Goal: Transaction & Acquisition: Book appointment/travel/reservation

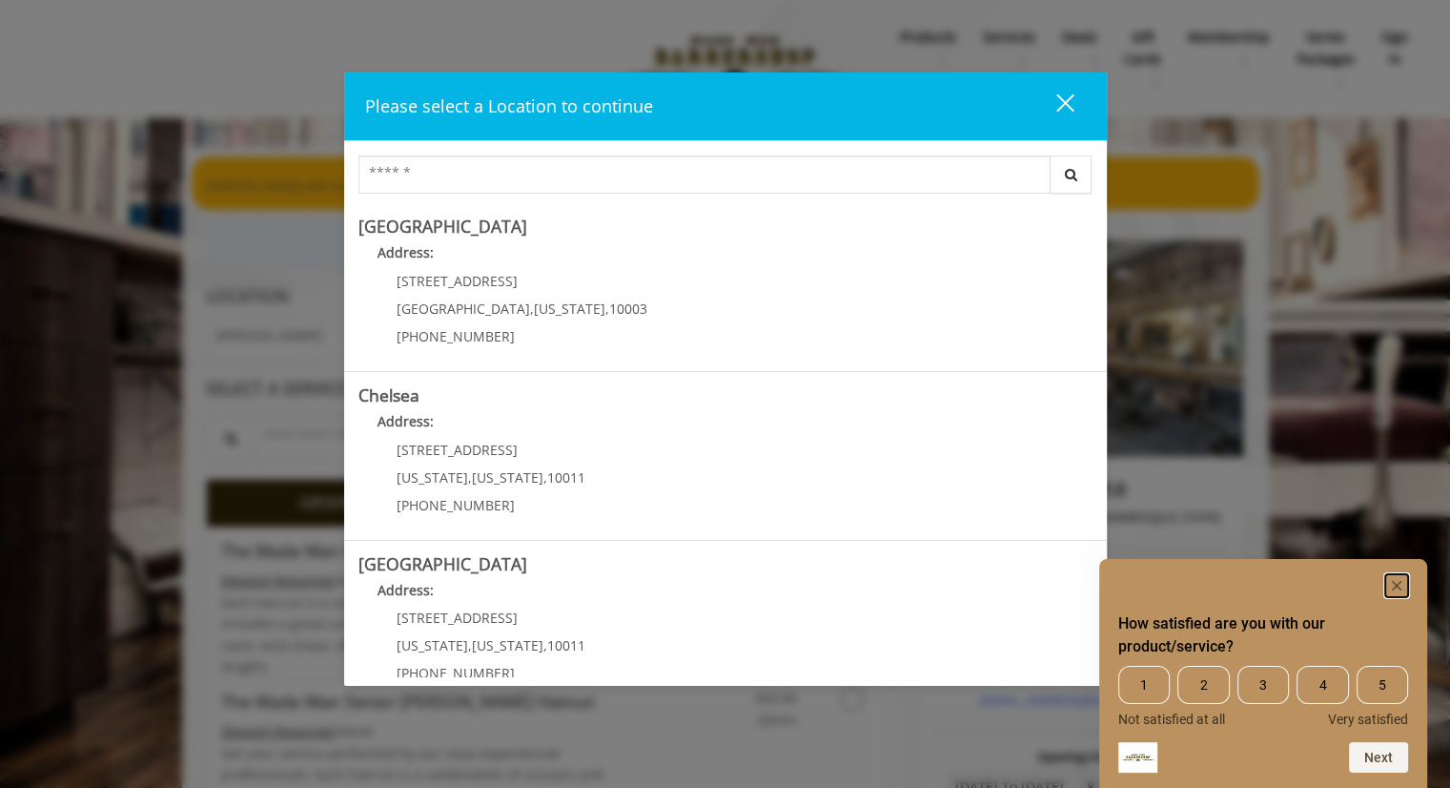
click at [1396, 588] on rect "Hide survey" at bounding box center [1396, 585] width 23 height 23
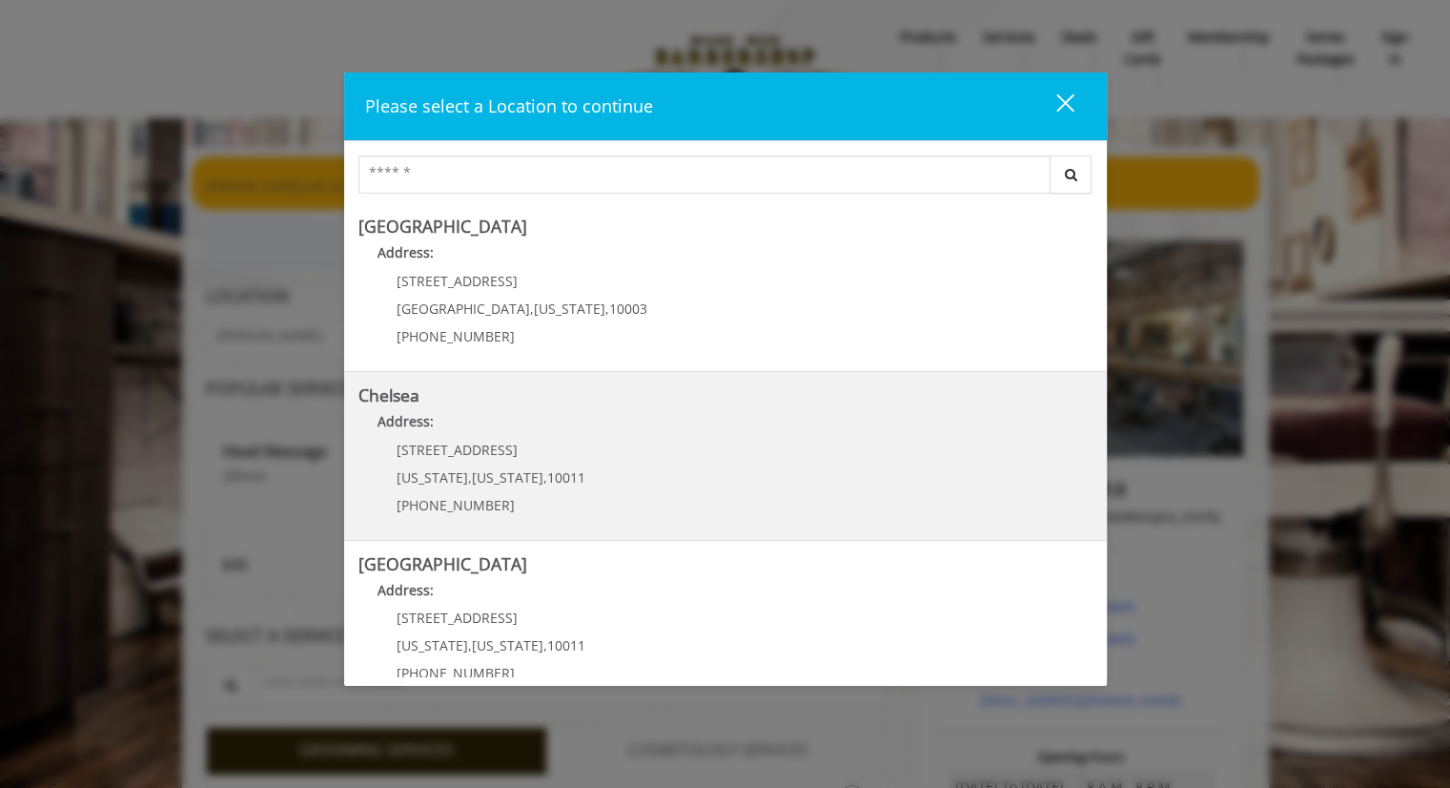
click at [660, 462] on link "Chelsea Address: [STREET_ADDRESS][US_STATE][US_STATE] (917) 639-3902" at bounding box center [726, 455] width 734 height 139
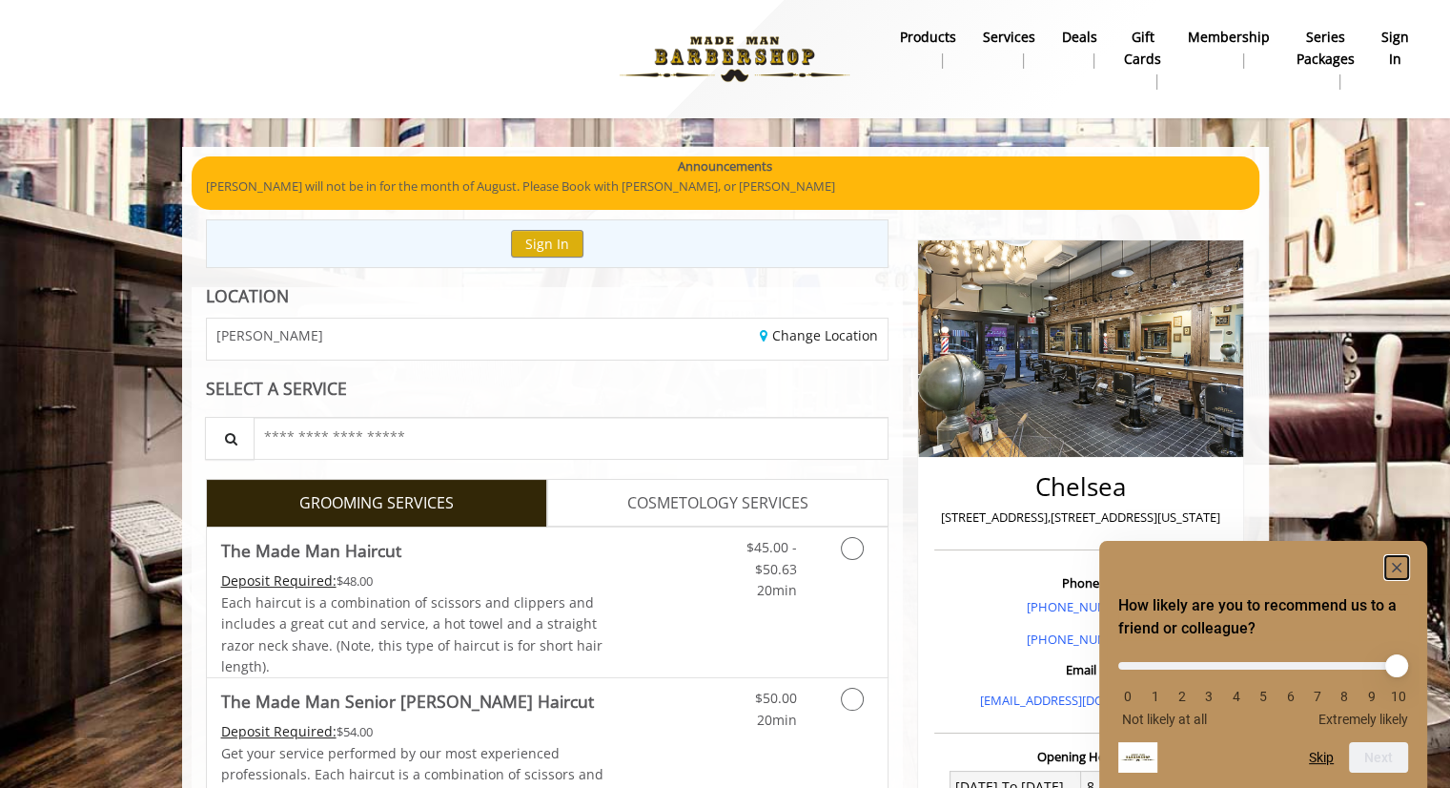
click at [1392, 565] on rect "Hide survey" at bounding box center [1396, 567] width 23 height 23
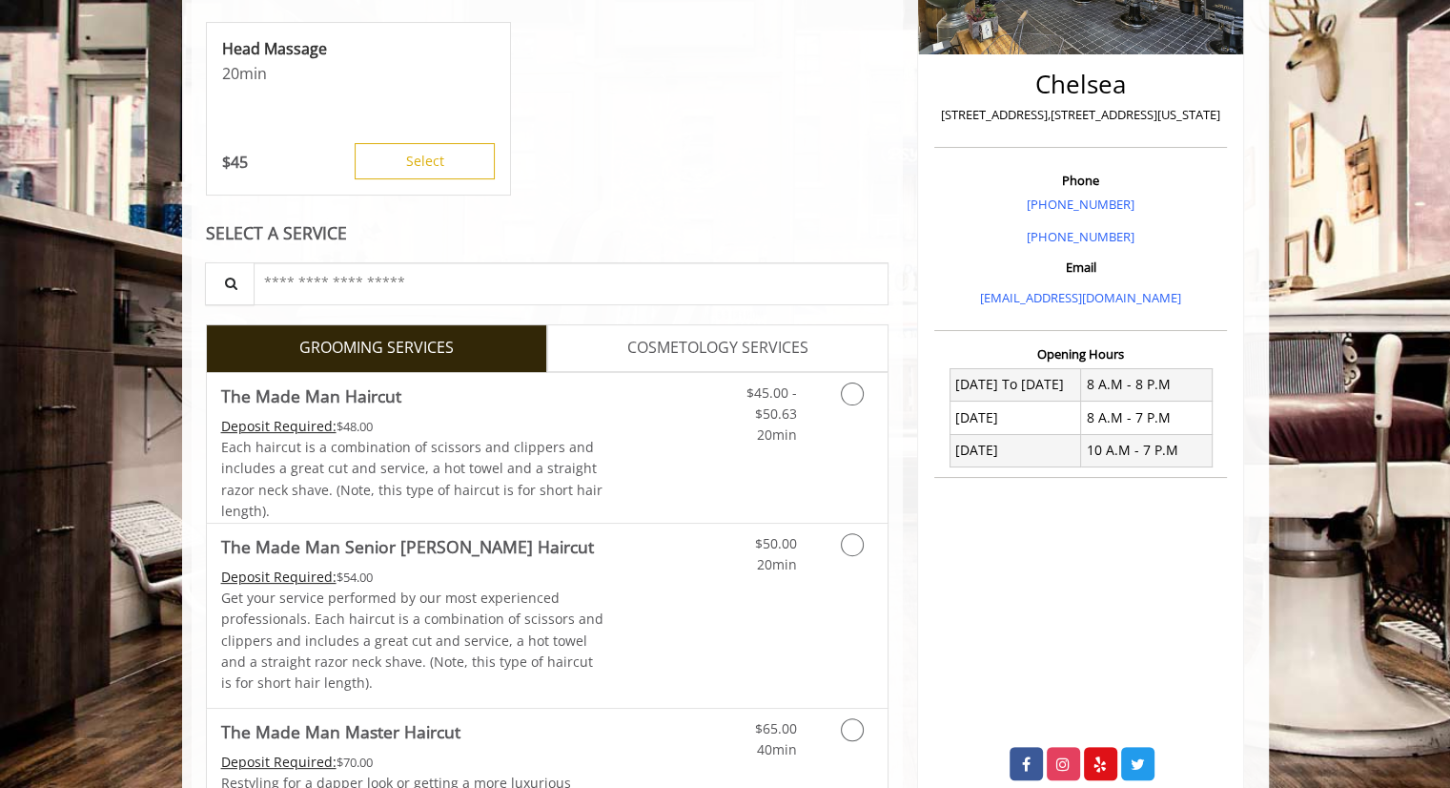
scroll to position [477, 0]
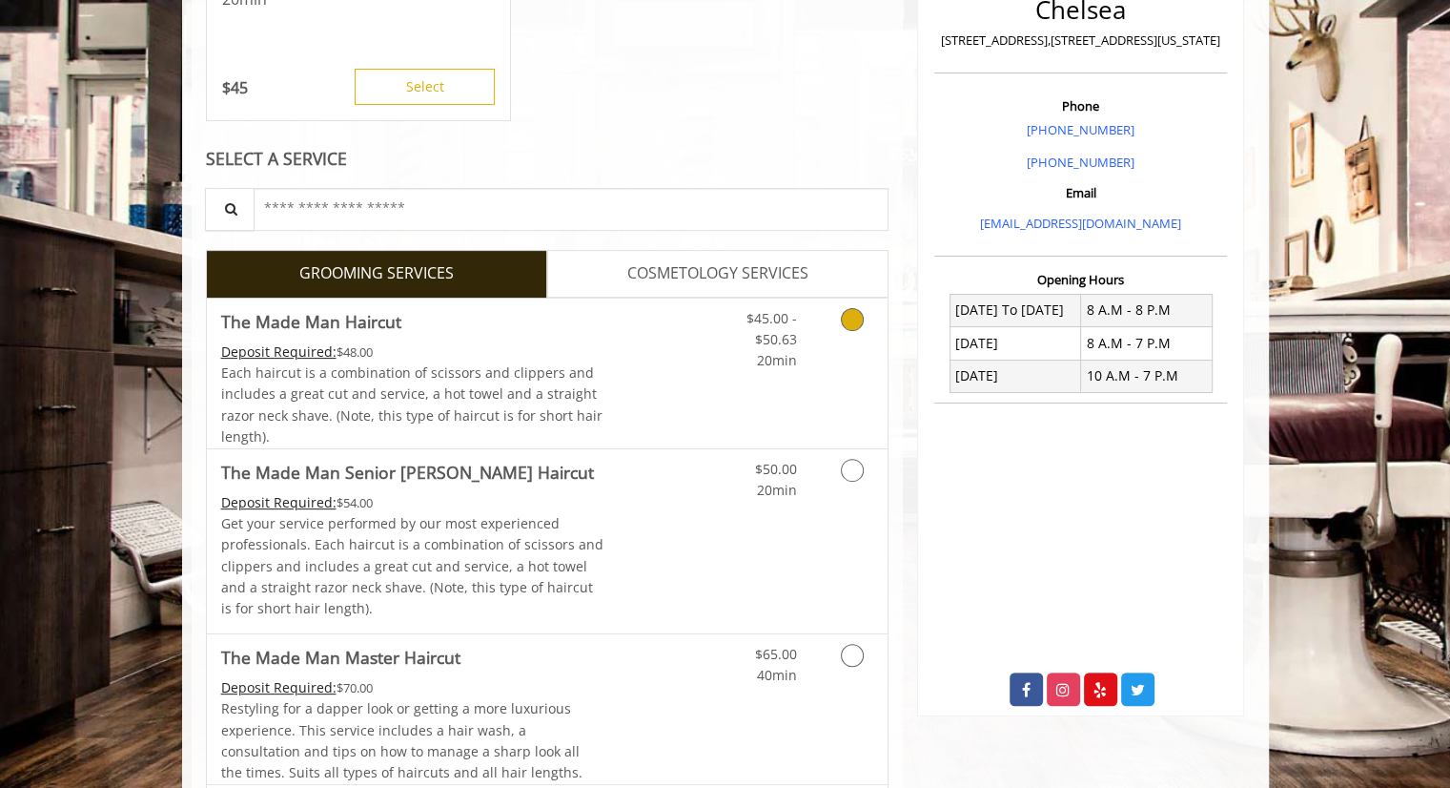
click at [848, 330] on link "Grooming services" at bounding box center [849, 334] width 49 height 73
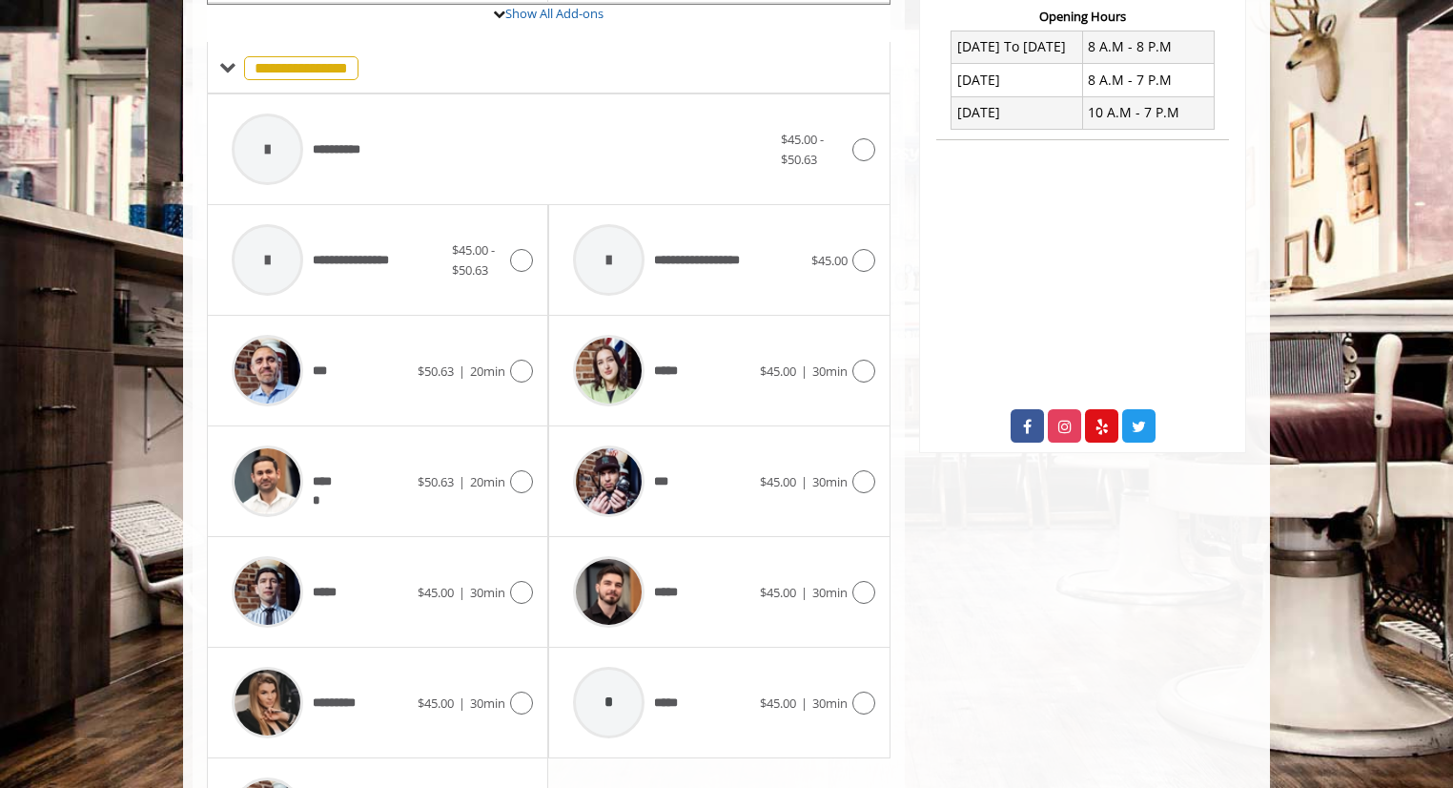
scroll to position [757, 0]
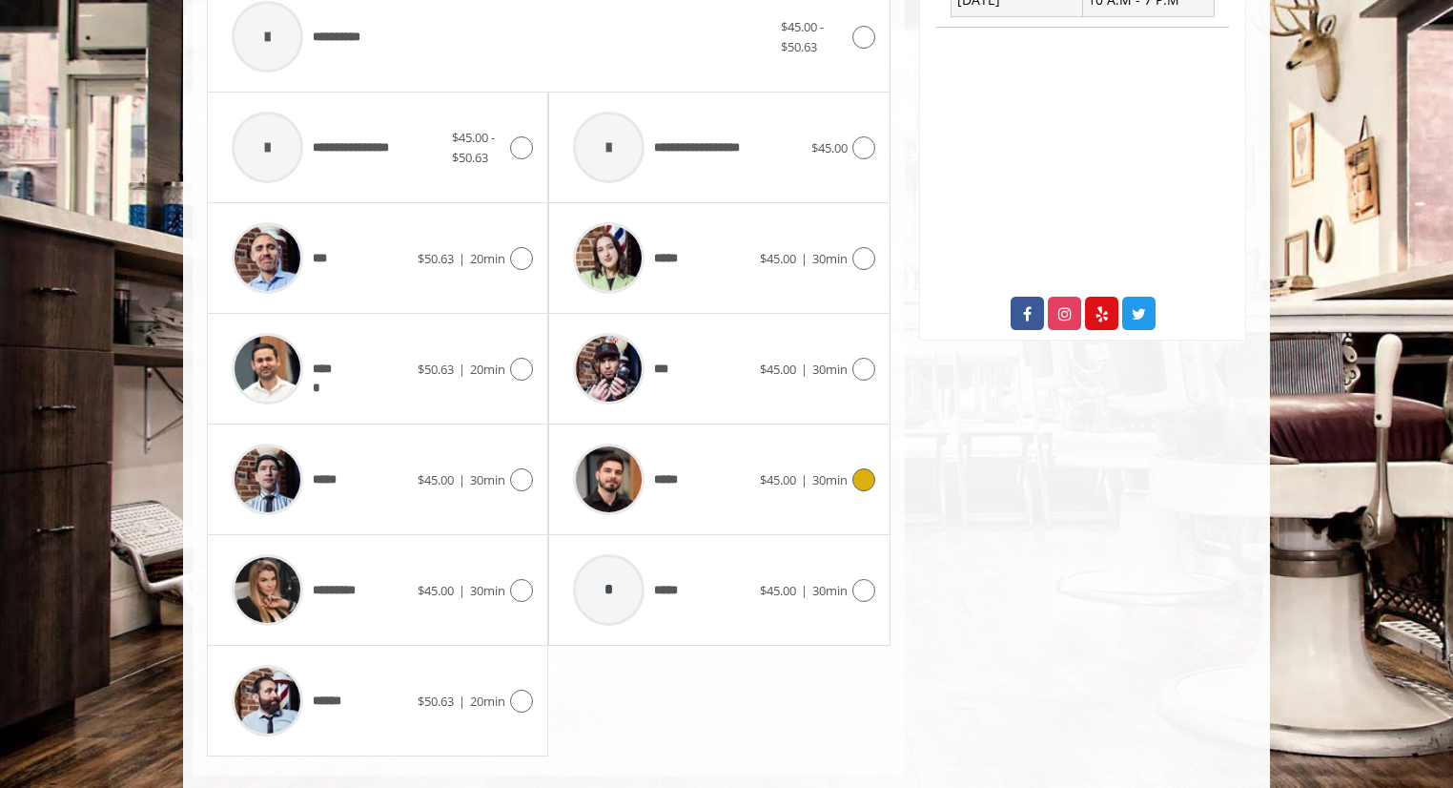
click at [865, 482] on icon at bounding box center [863, 479] width 23 height 23
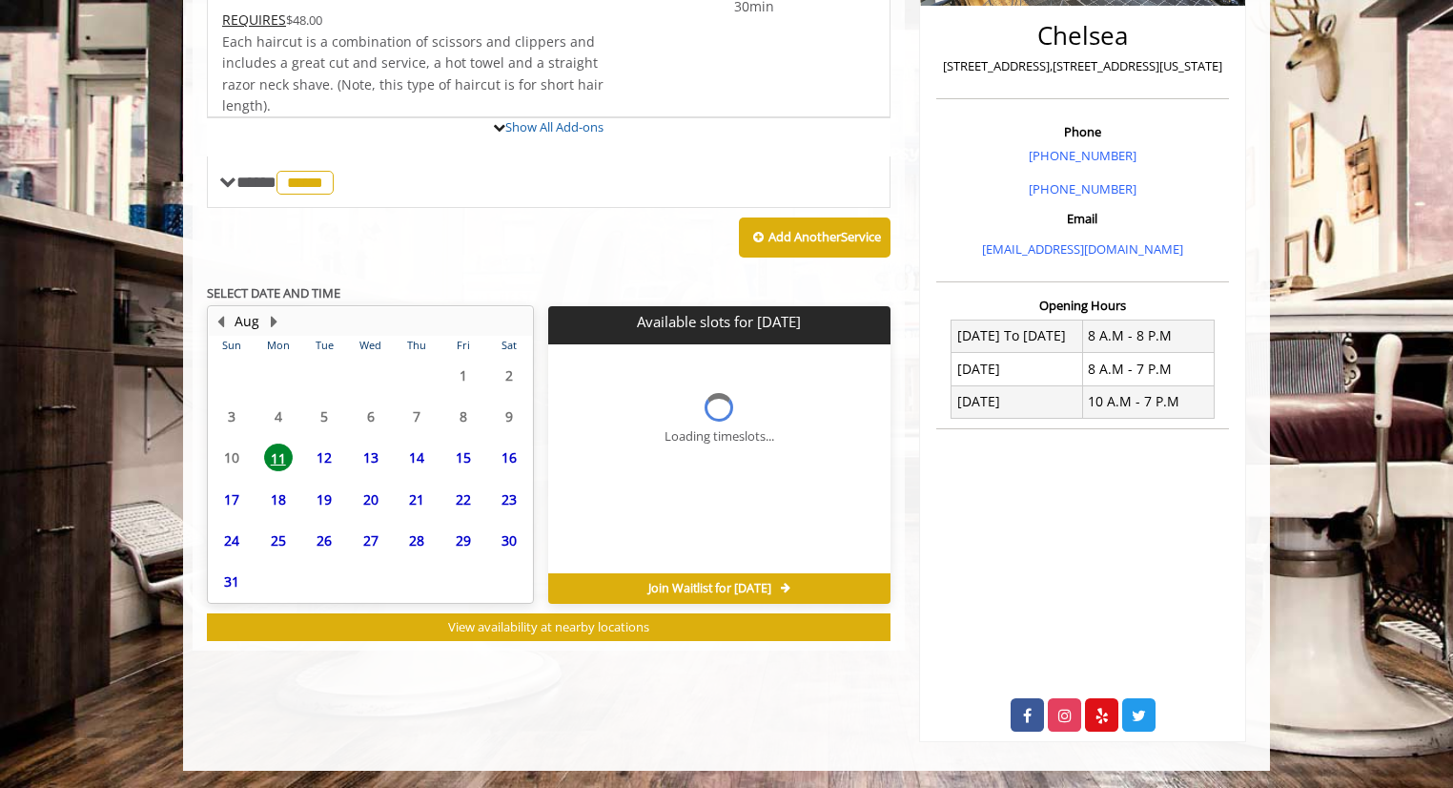
scroll to position [561, 0]
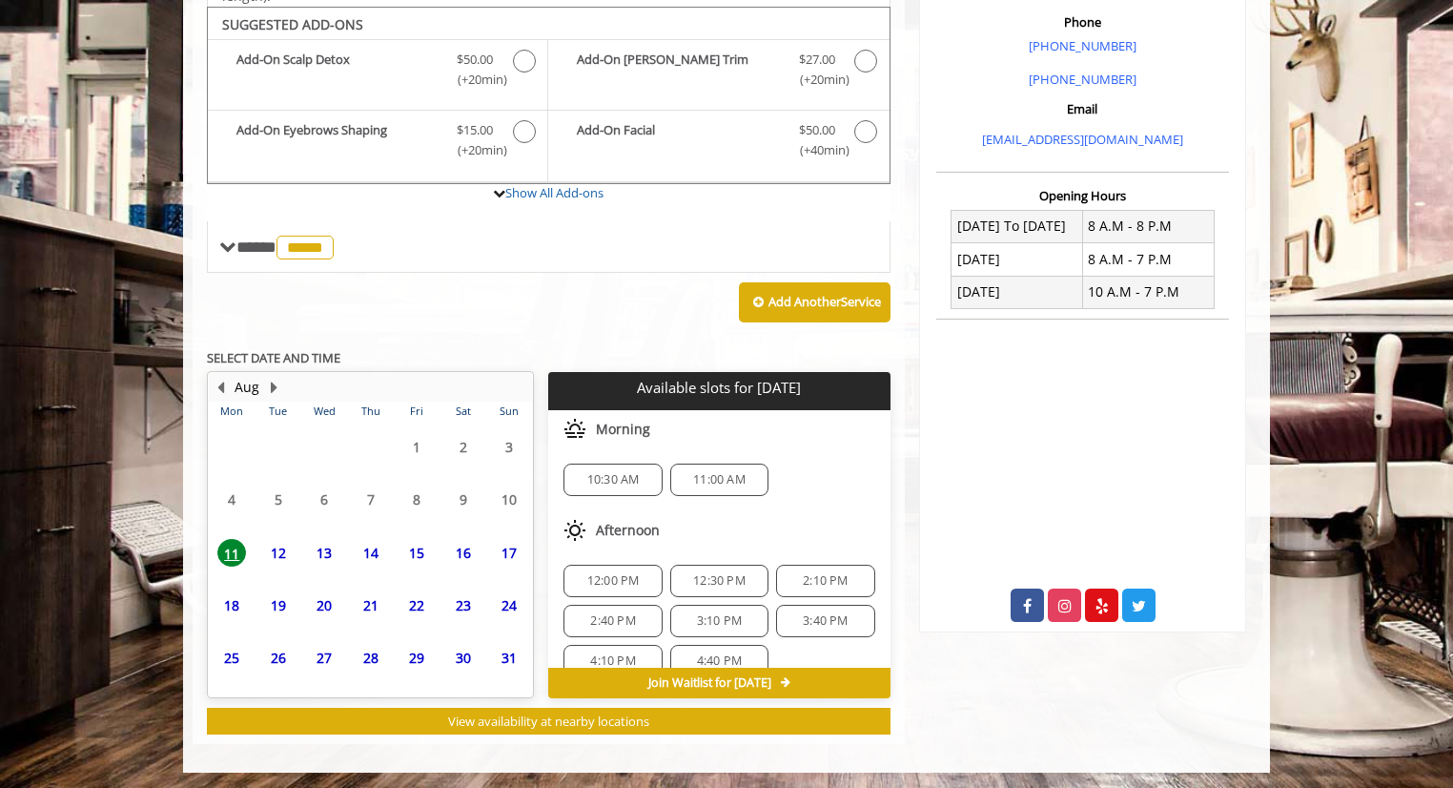
click at [412, 546] on span "15" at bounding box center [416, 553] width 29 height 28
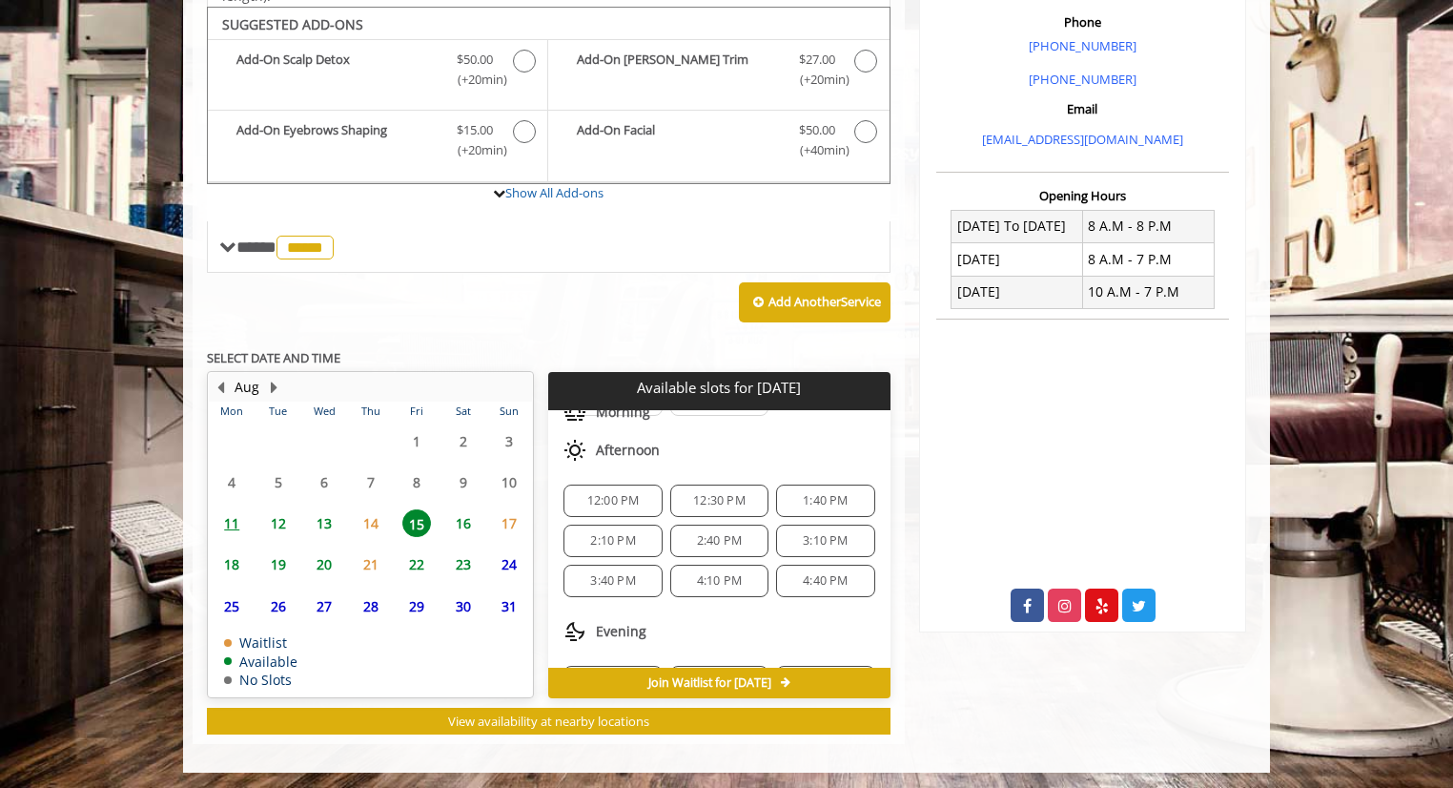
scroll to position [191, 0]
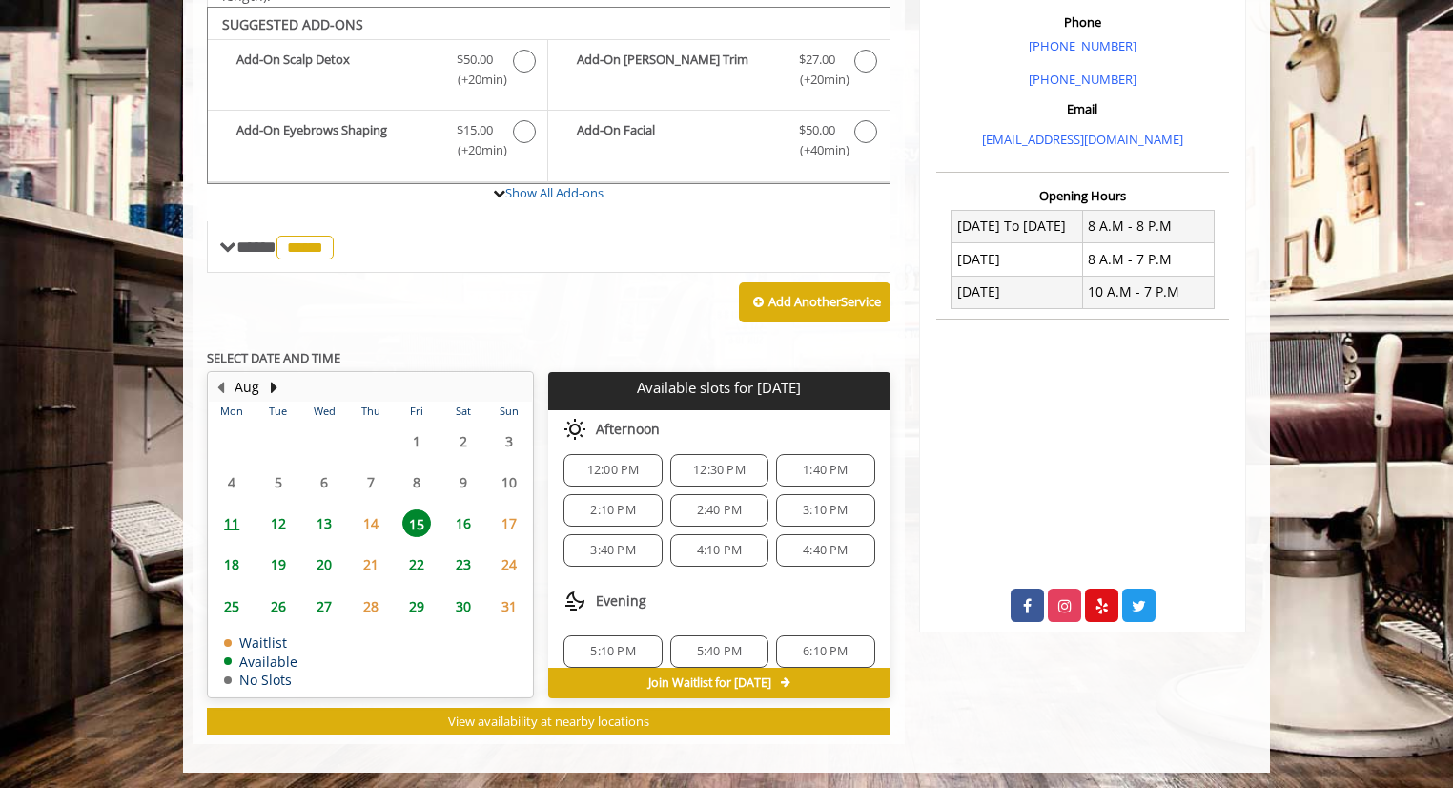
click at [624, 503] on span "2:10 PM" at bounding box center [612, 510] width 45 height 15
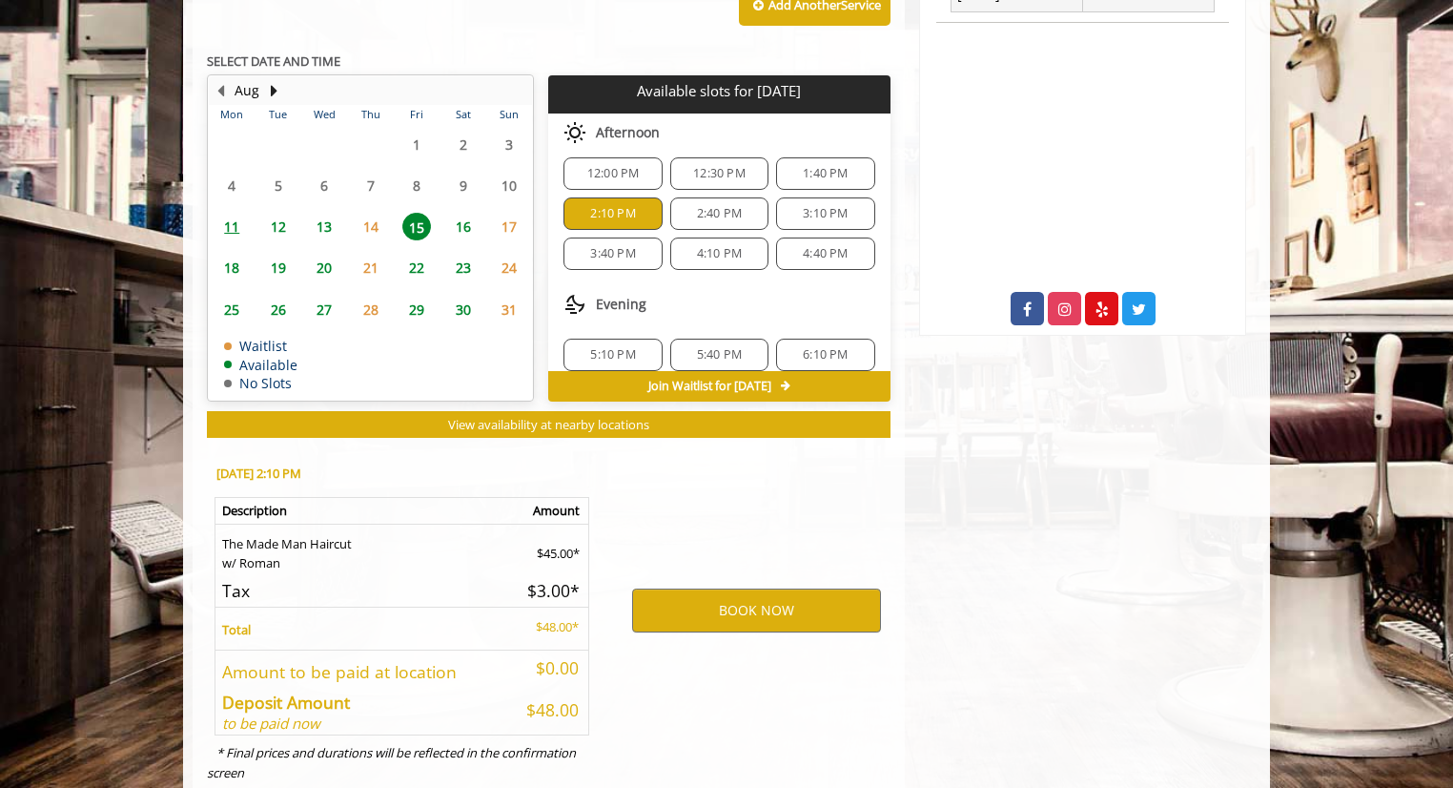
scroll to position [905, 0]
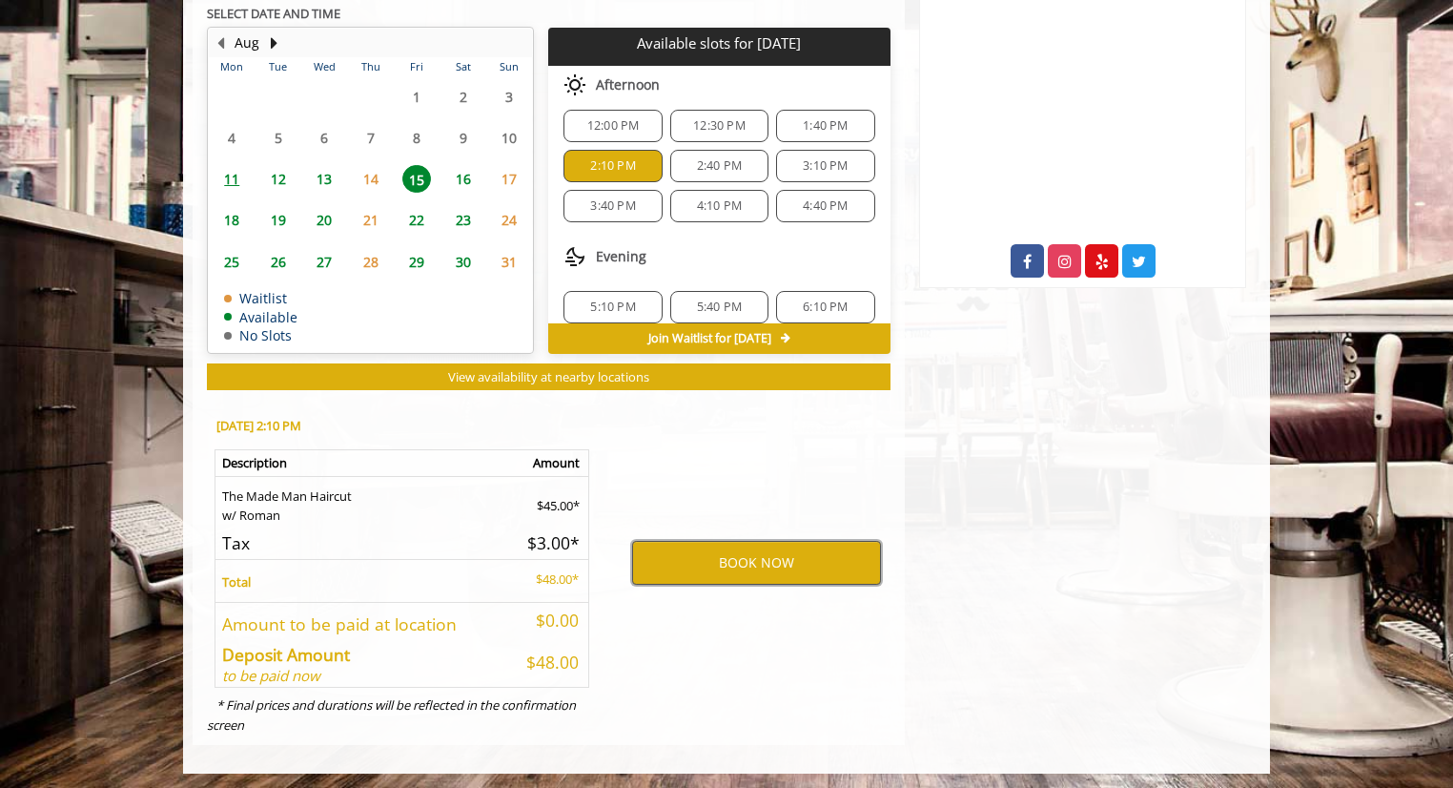
click at [725, 558] on button "BOOK NOW" at bounding box center [756, 563] width 249 height 44
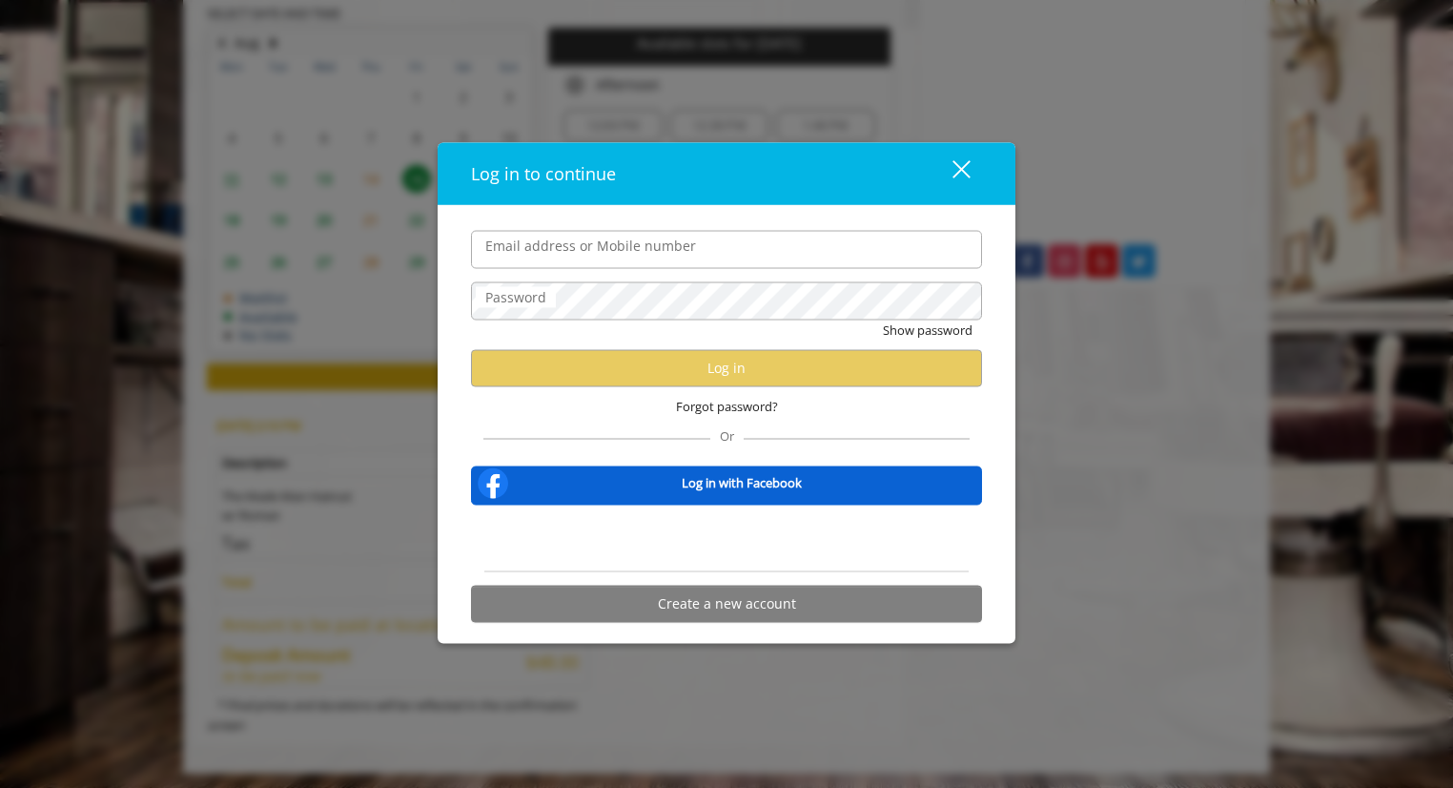
click at [631, 257] on input "Email address or Mobile number" at bounding box center [726, 249] width 511 height 38
type input "**********"
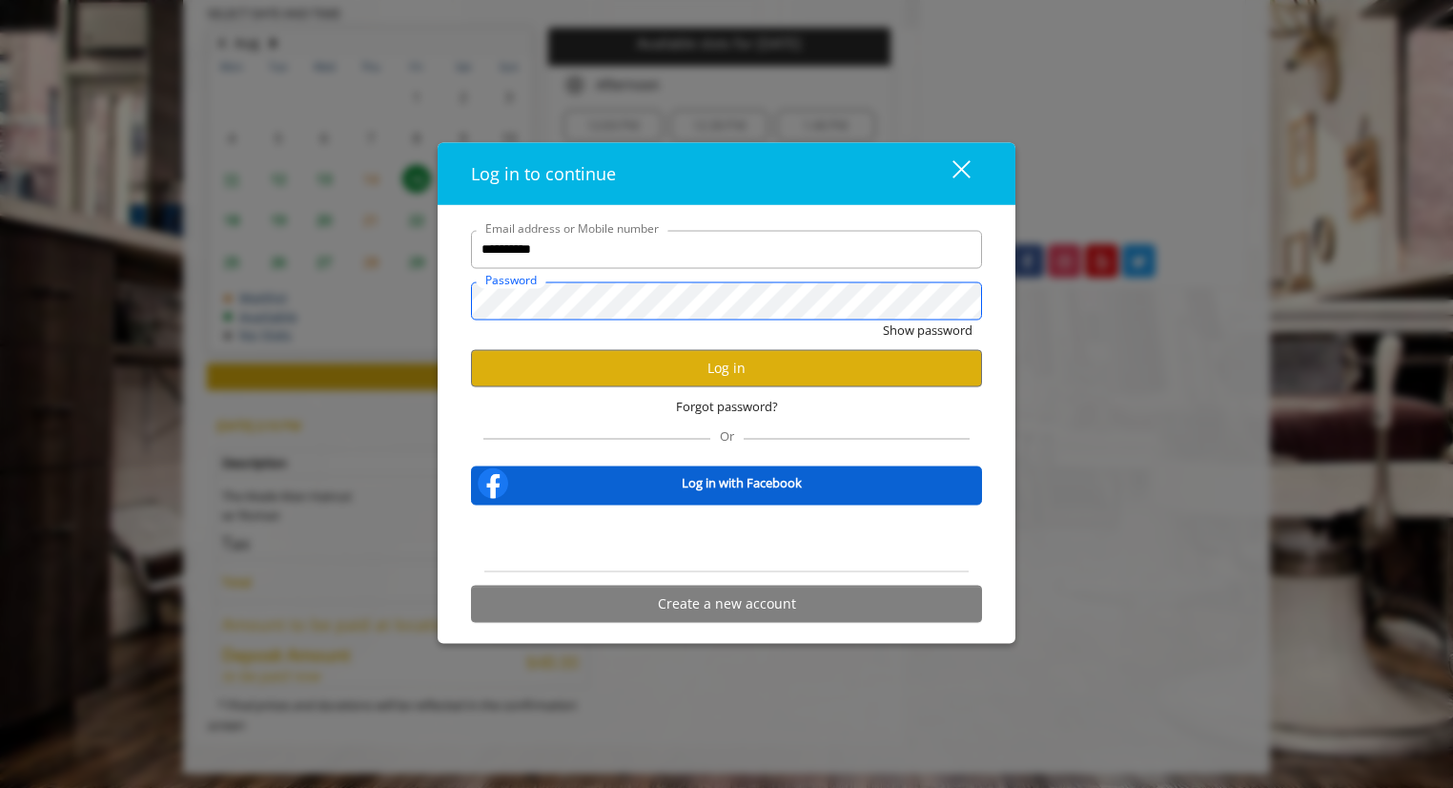
click at [883, 319] on button "Show password" at bounding box center [928, 329] width 90 height 20
click at [717, 373] on button "Log in" at bounding box center [726, 367] width 511 height 37
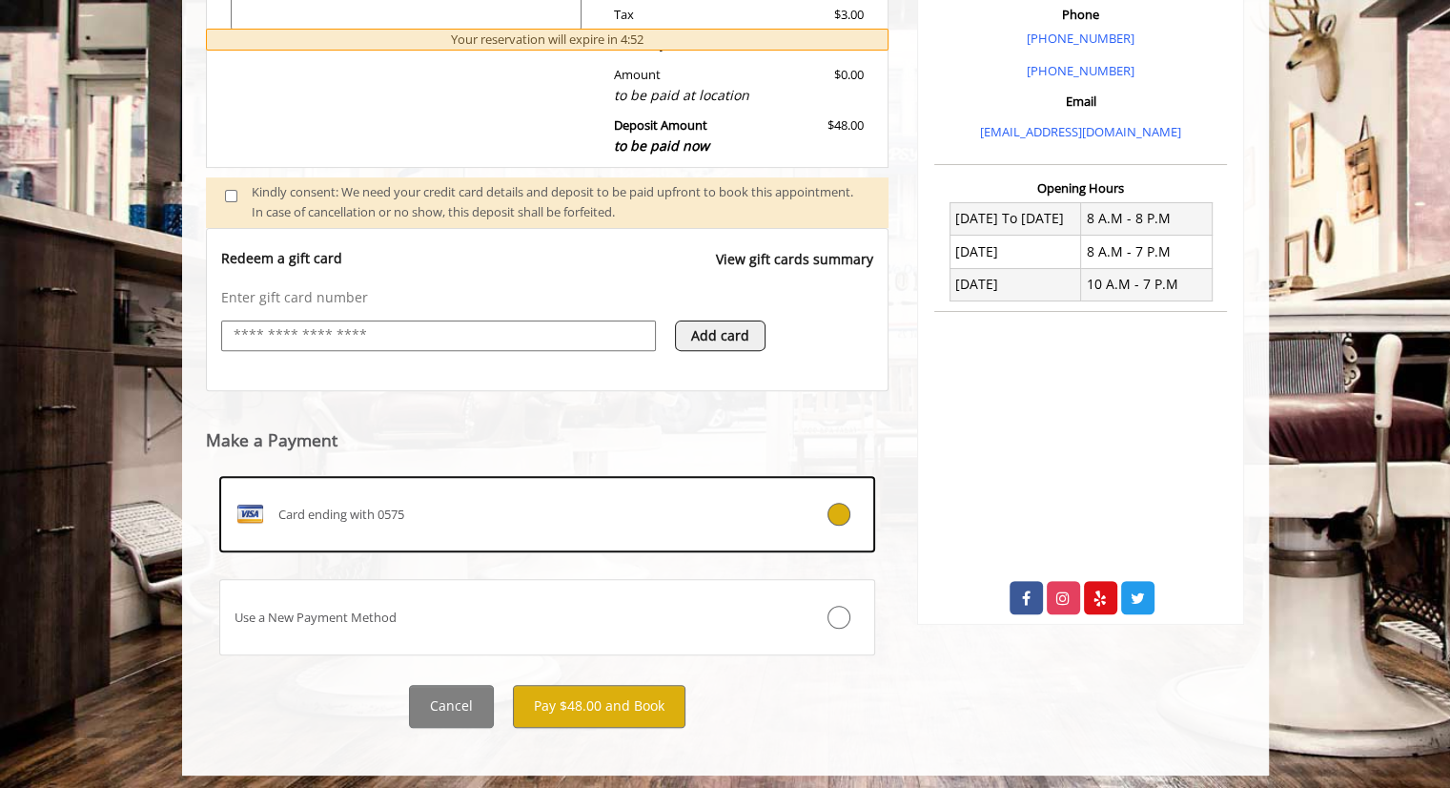
scroll to position [573, 0]
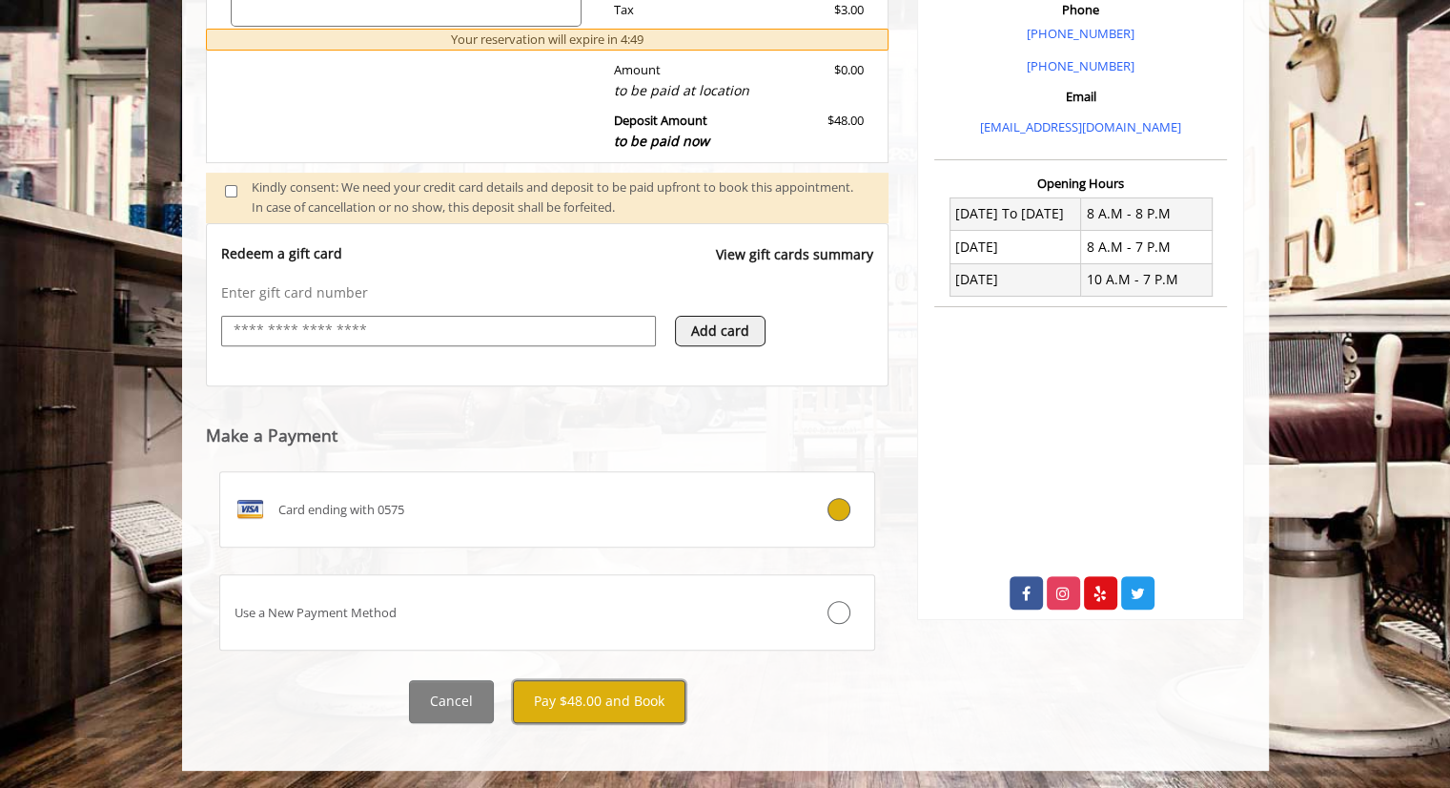
click at [633, 701] on button "Pay $48.00 and Book" at bounding box center [599, 701] width 173 height 43
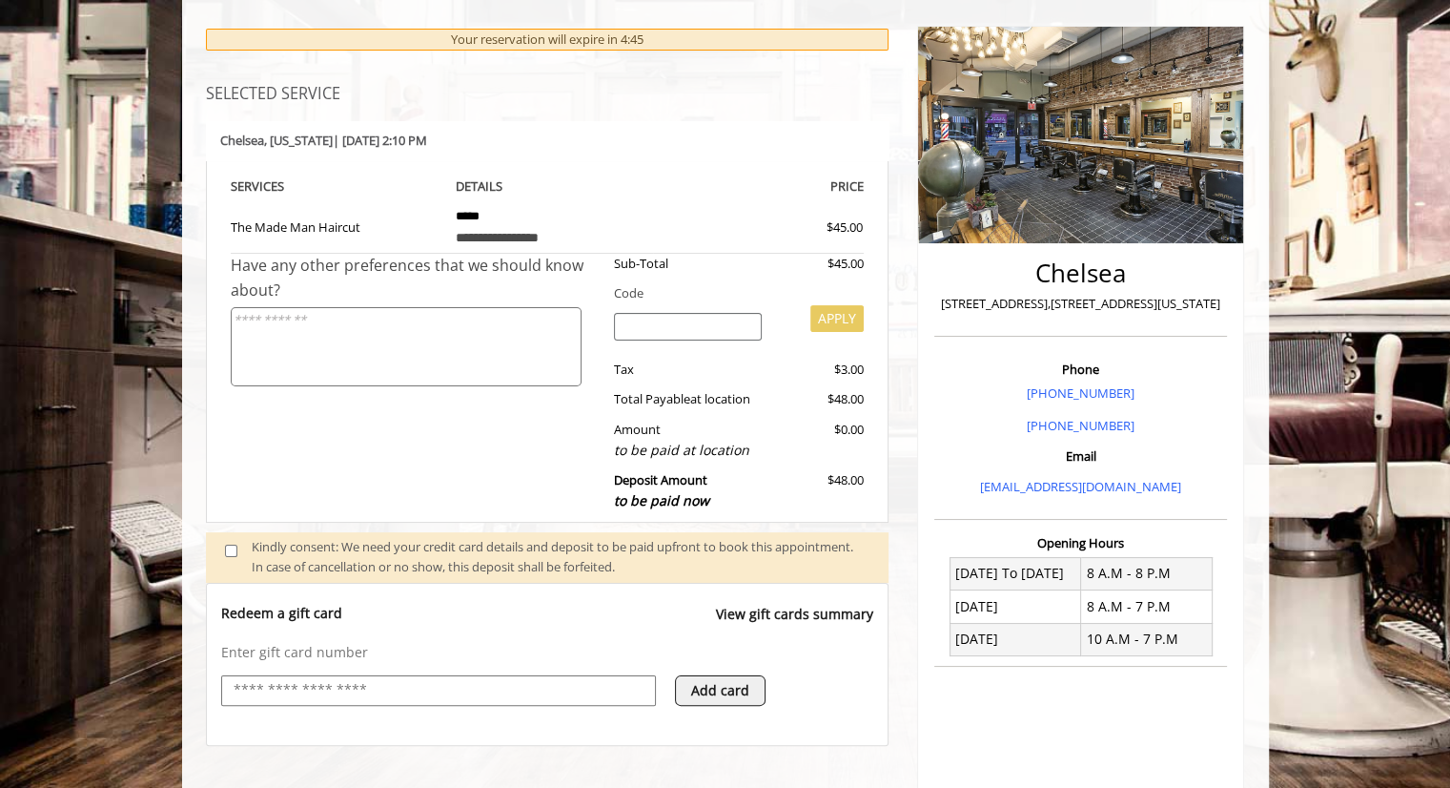
scroll to position [96, 0]
